Goal: Use online tool/utility: Use online tool/utility

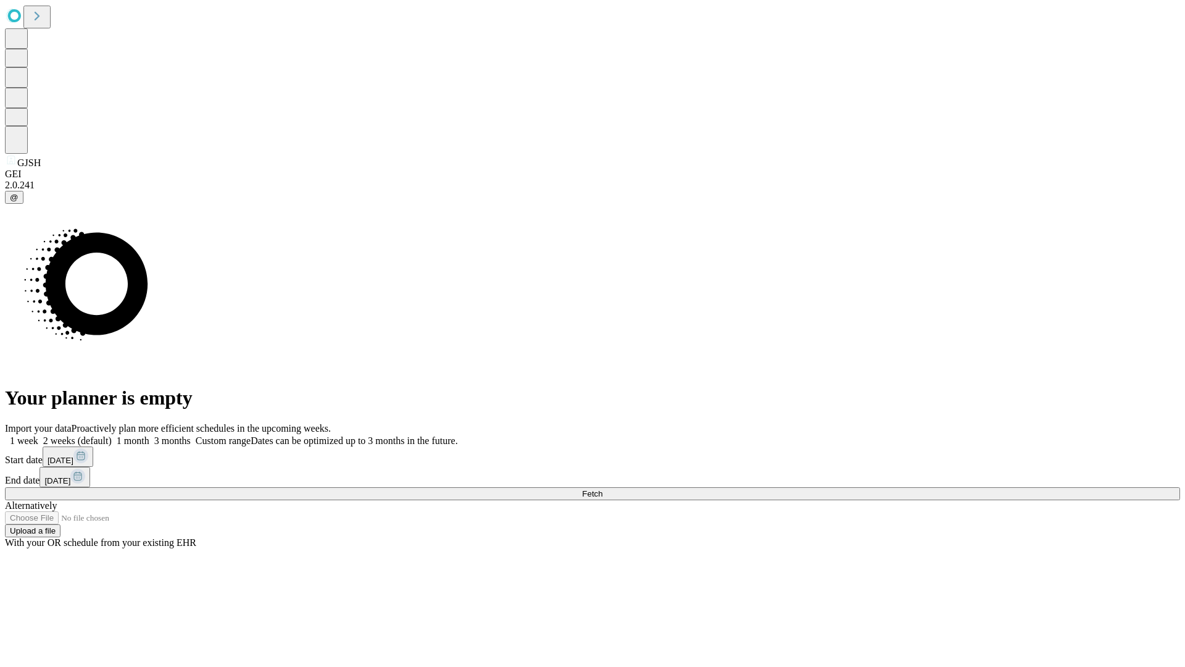
click at [602, 489] on span "Fetch" at bounding box center [592, 493] width 20 height 9
